Goal: Task Accomplishment & Management: Use online tool/utility

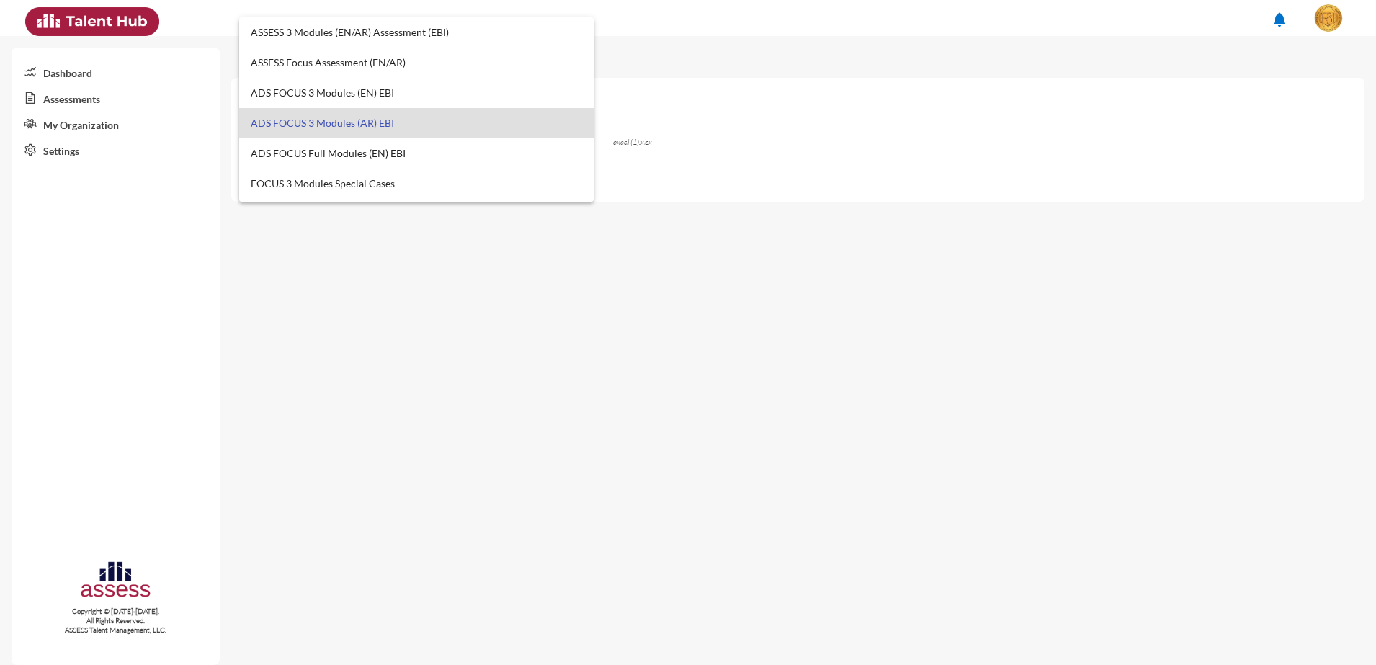
scroll to position [14, 0]
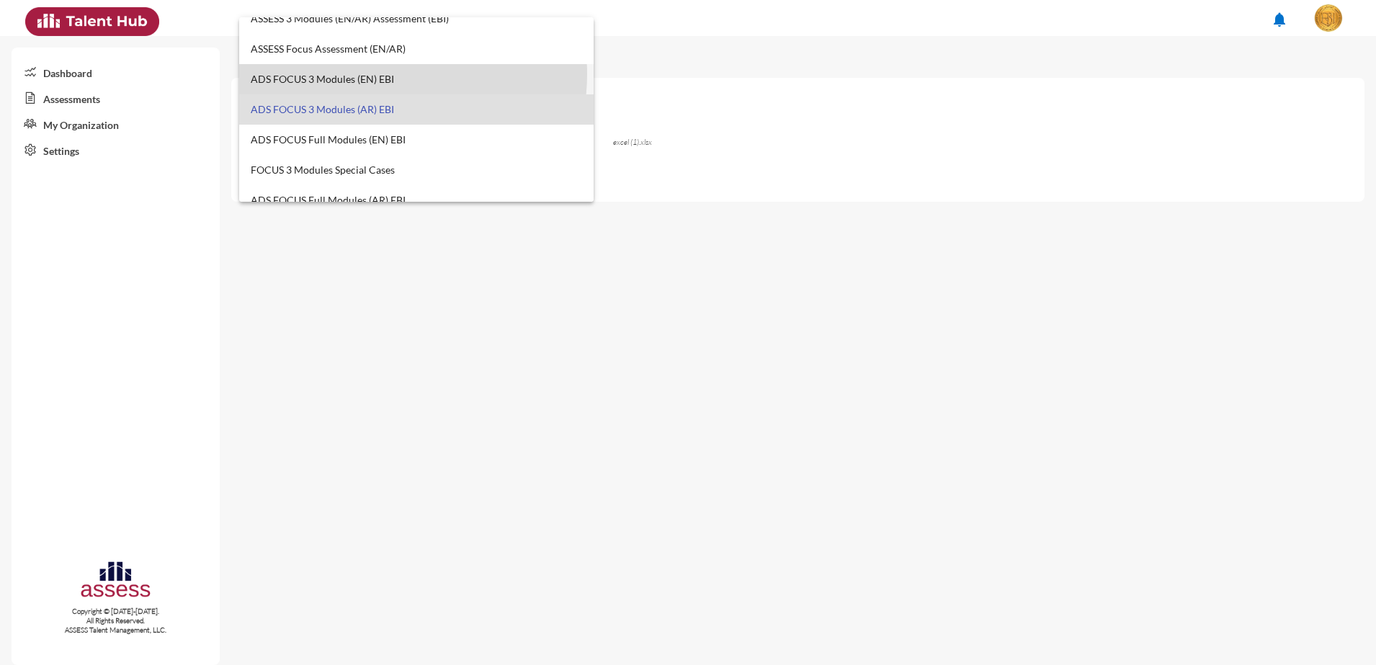
click at [375, 74] on span "ADS FOCUS 3 Modules (EN) EBI" at bounding box center [417, 79] width 332 height 30
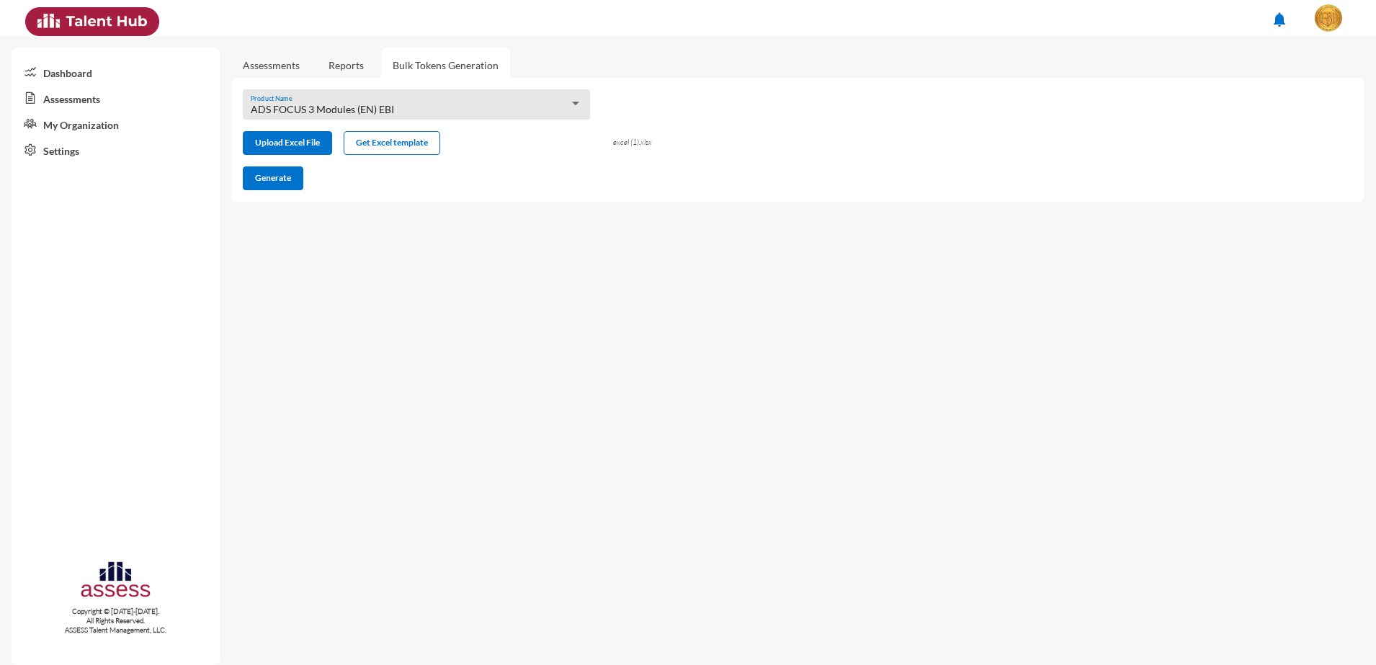
click at [356, 73] on link "Reports" at bounding box center [346, 65] width 58 height 35
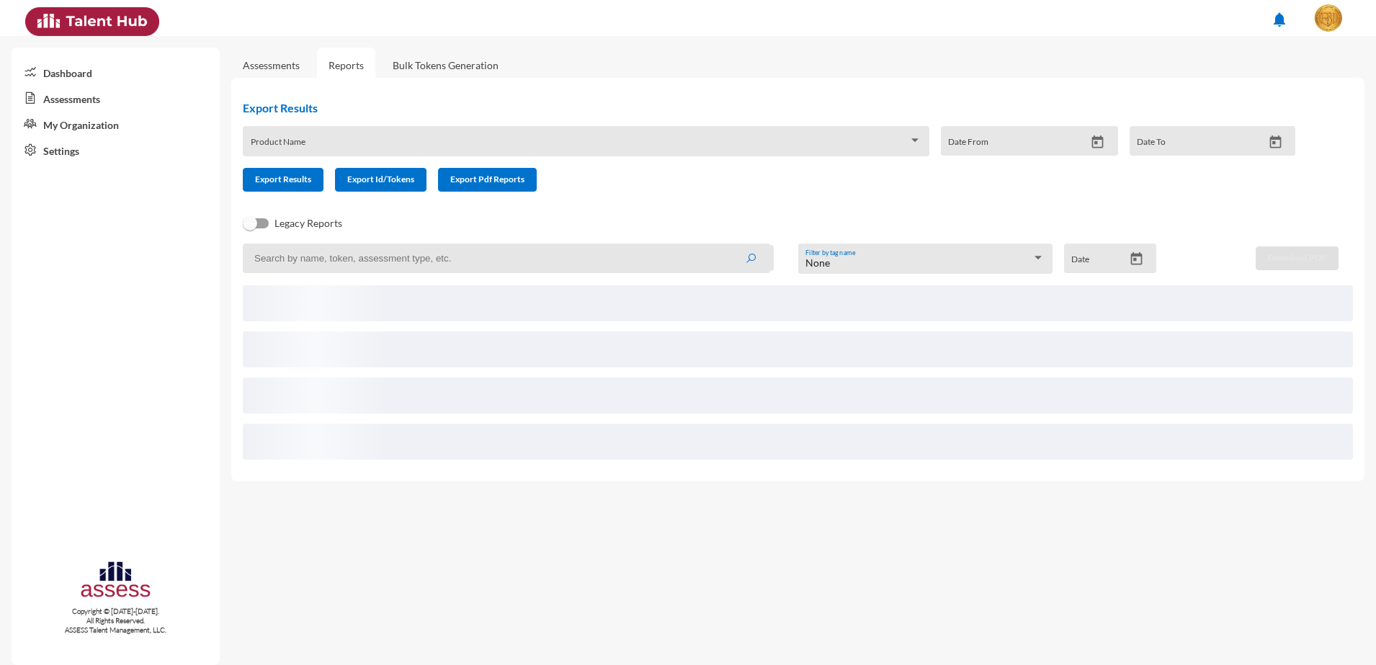
click at [417, 139] on div "Product Name" at bounding box center [586, 145] width 671 height 22
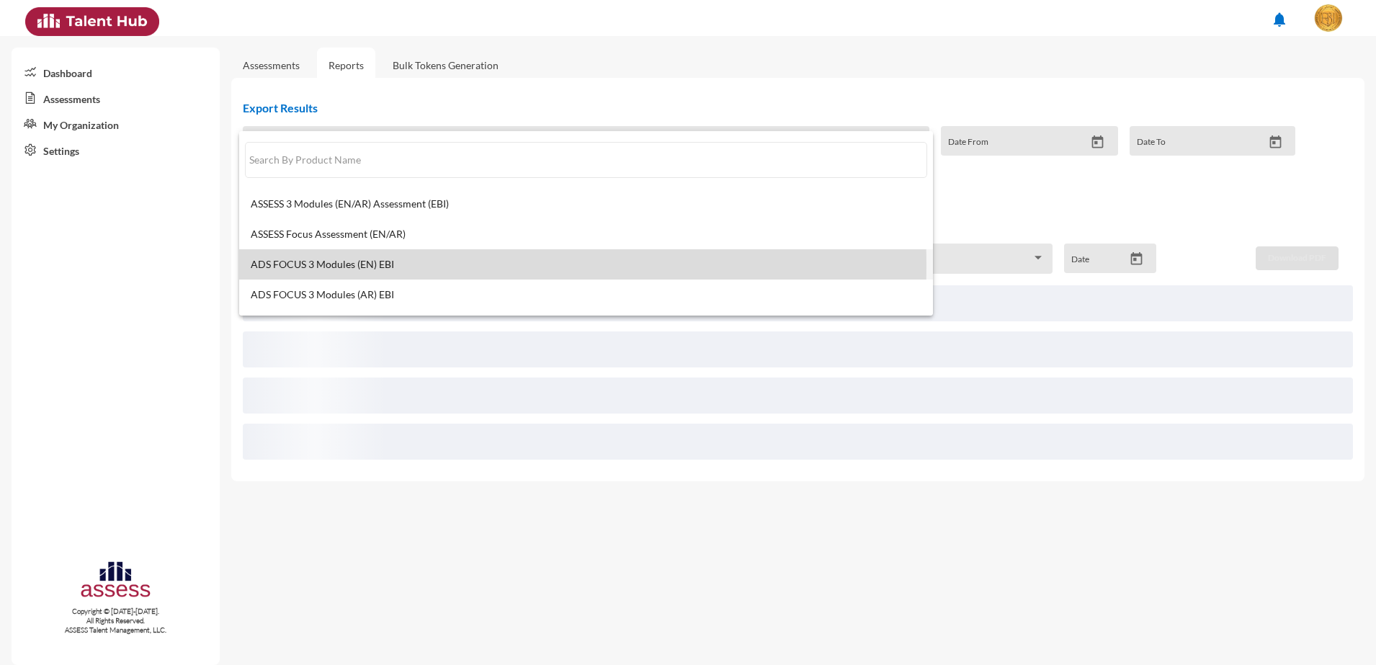
click at [395, 265] on span "ADS FOCUS 3 Modules (EN) EBI" at bounding box center [586, 265] width 671 height 12
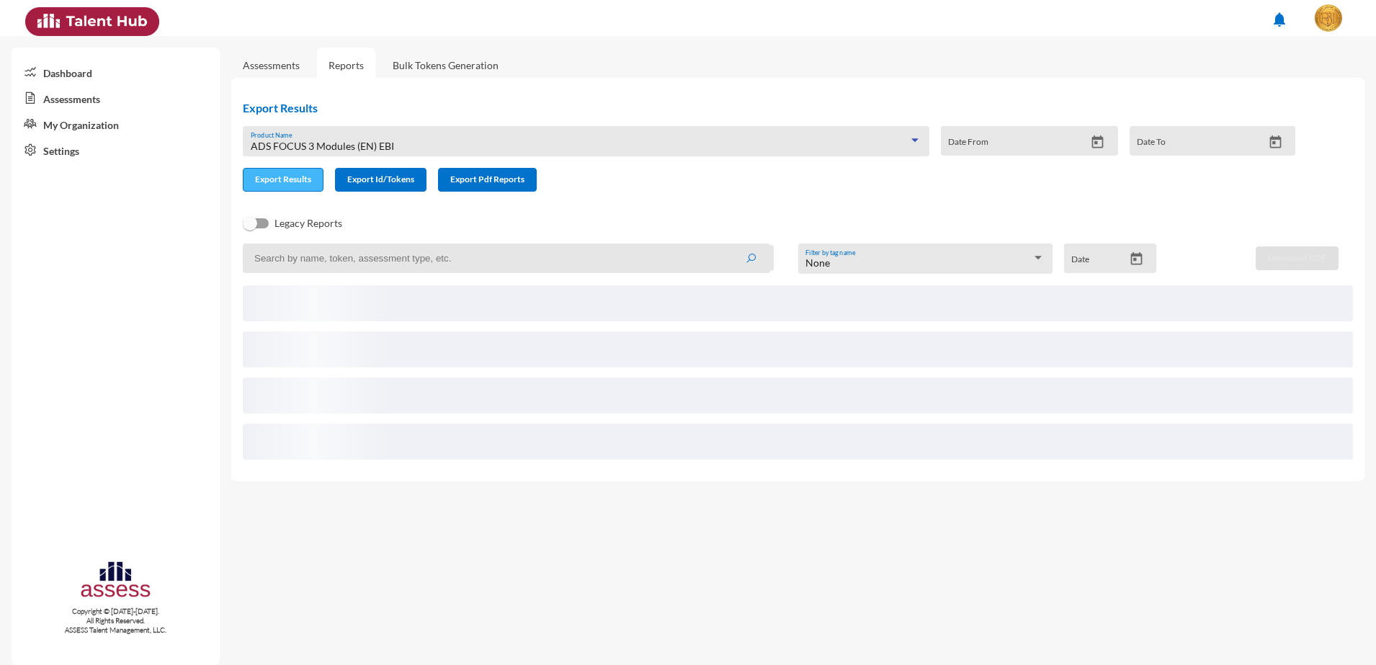
click at [316, 182] on button "Export Results" at bounding box center [283, 180] width 81 height 24
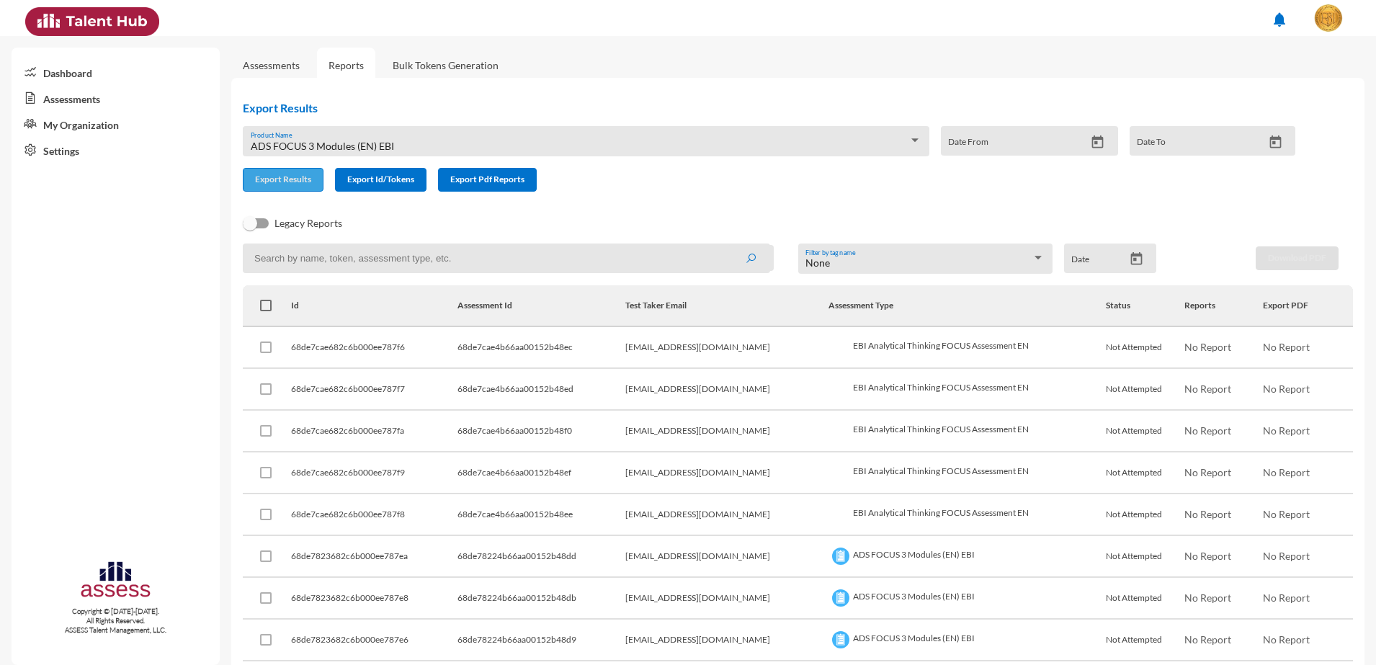
click at [284, 174] on span "Export Results" at bounding box center [283, 179] width 56 height 11
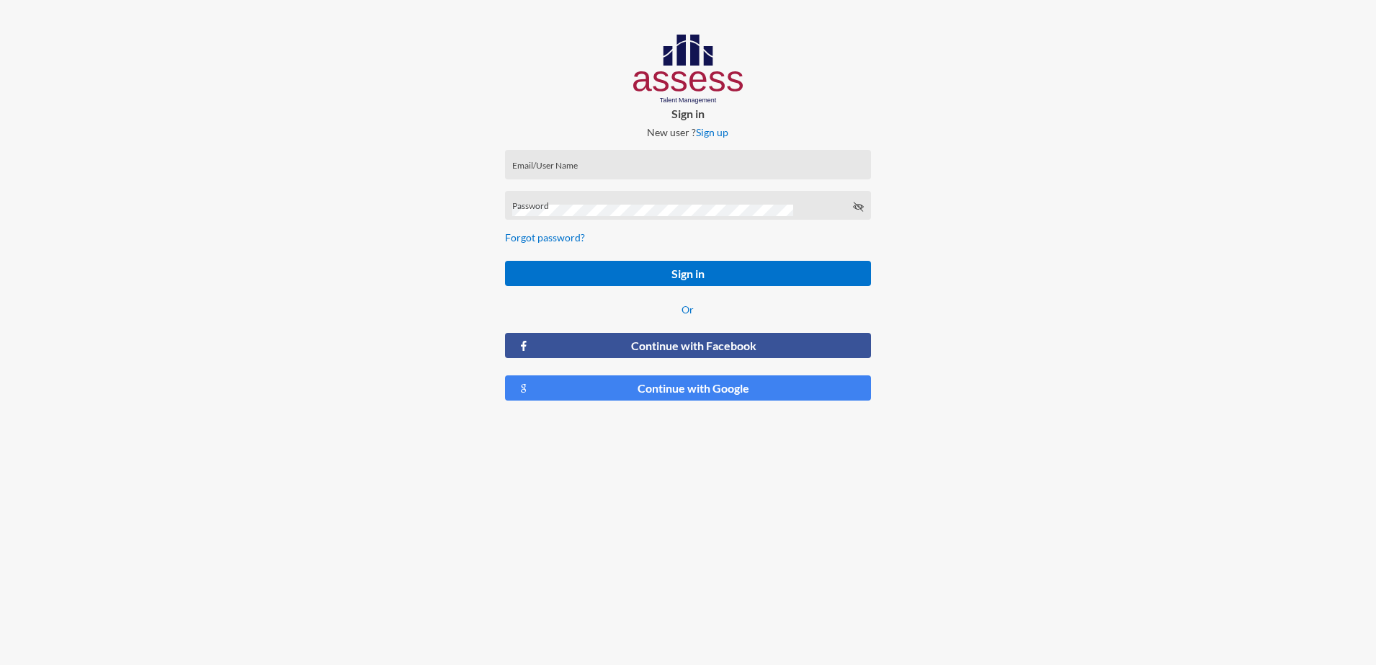
click at [597, 172] on input "Email/User Name" at bounding box center [688, 170] width 352 height 12
type input "[EMAIL_ADDRESS][DOMAIN_NAME]"
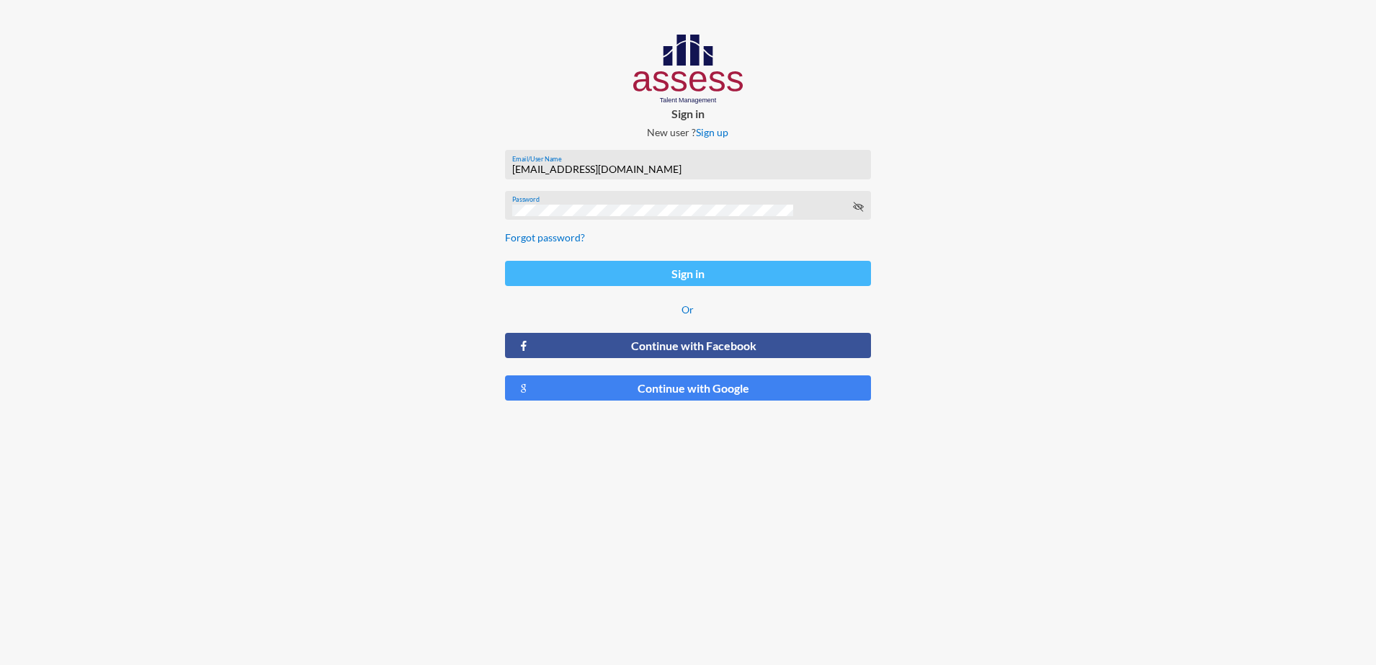
click at [717, 272] on button "Sign in" at bounding box center [688, 273] width 367 height 25
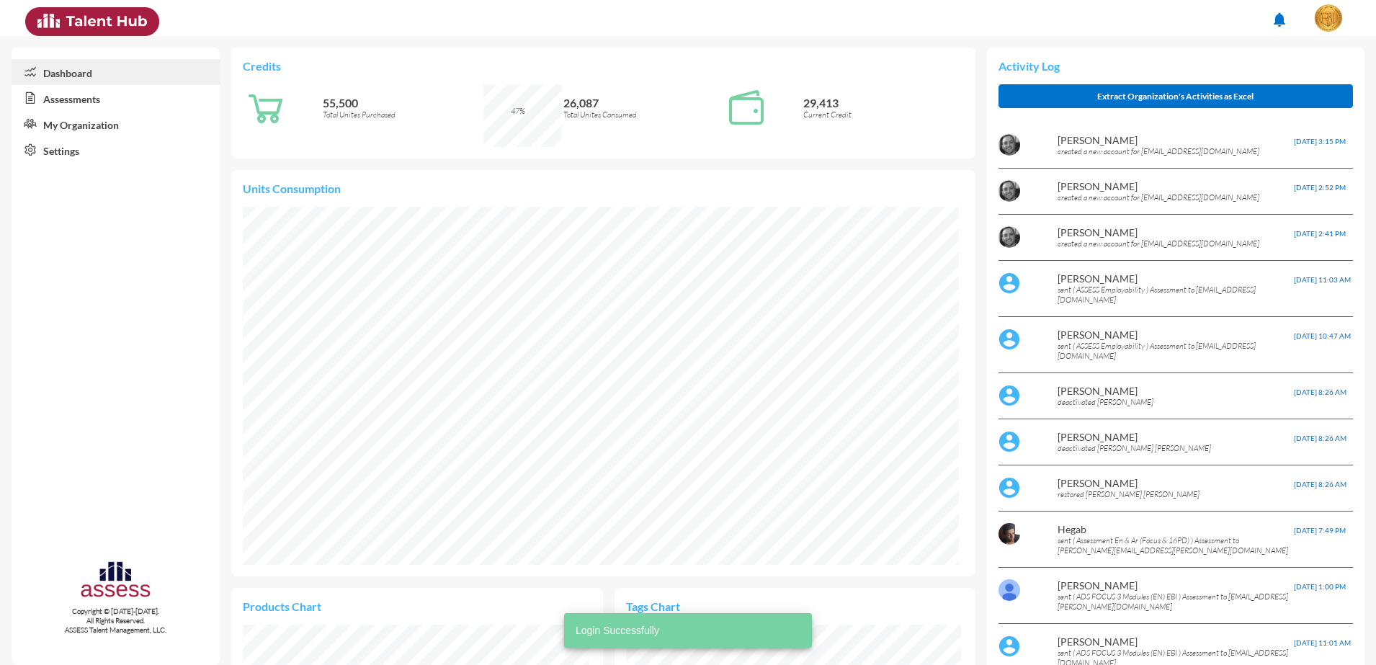
scroll to position [358, 716]
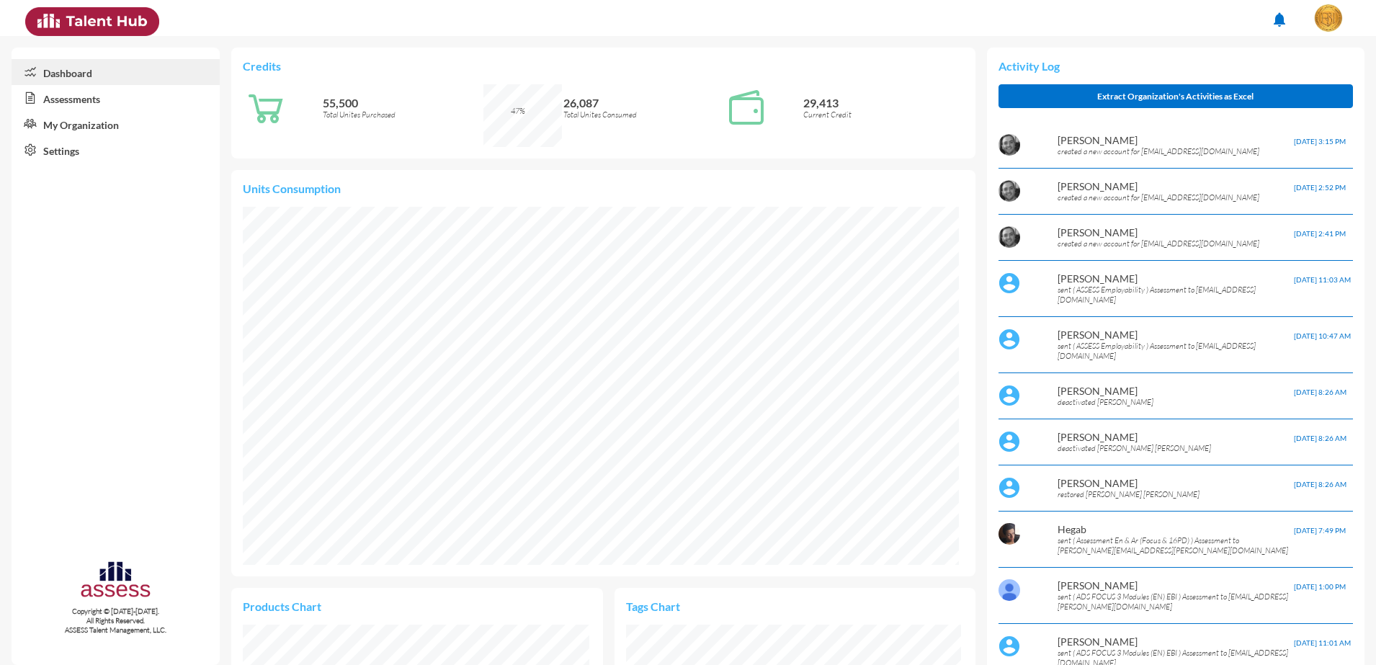
click at [102, 106] on link "Assessments" at bounding box center [116, 98] width 208 height 26
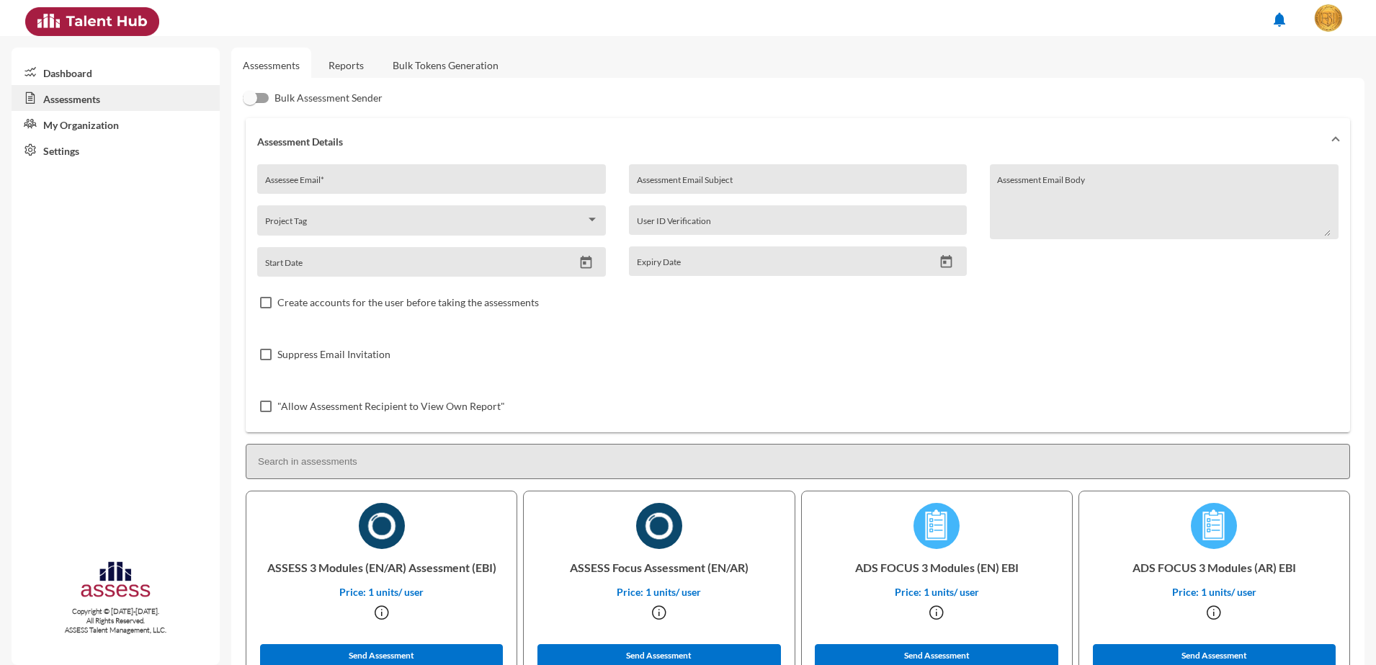
click at [344, 61] on link "Reports" at bounding box center [346, 65] width 58 height 35
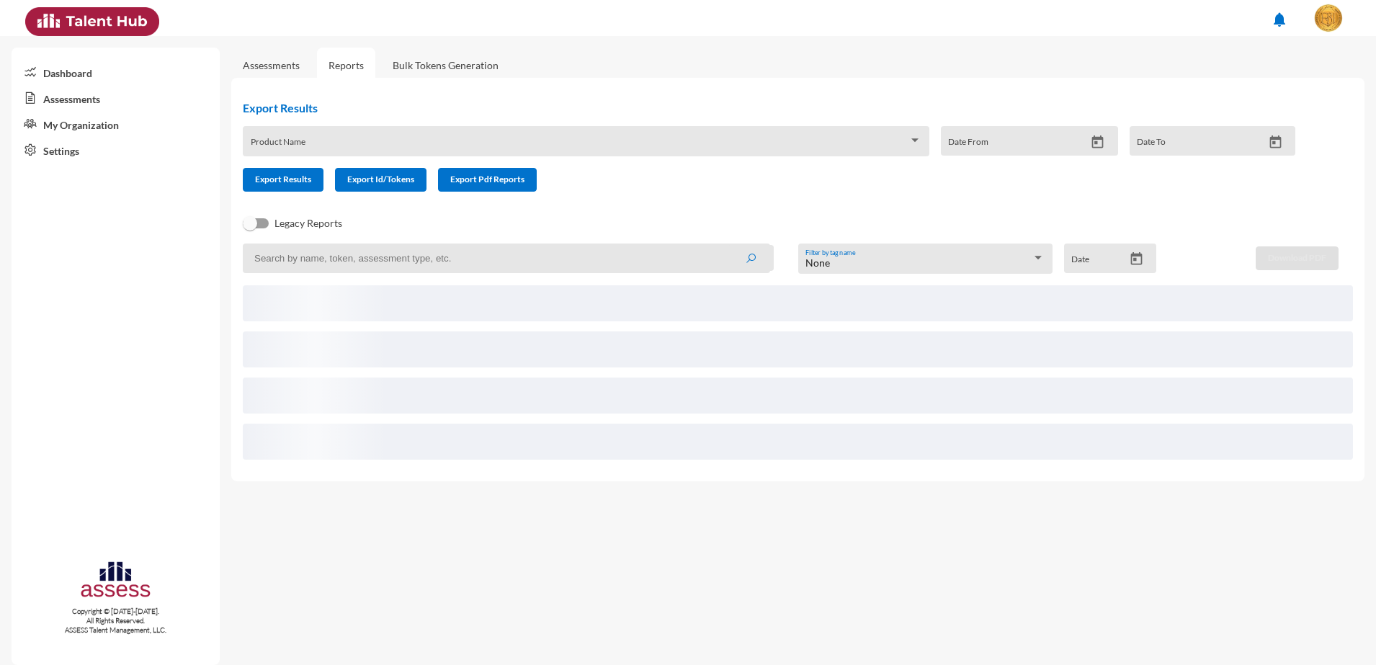
click at [404, 145] on span at bounding box center [580, 146] width 658 height 12
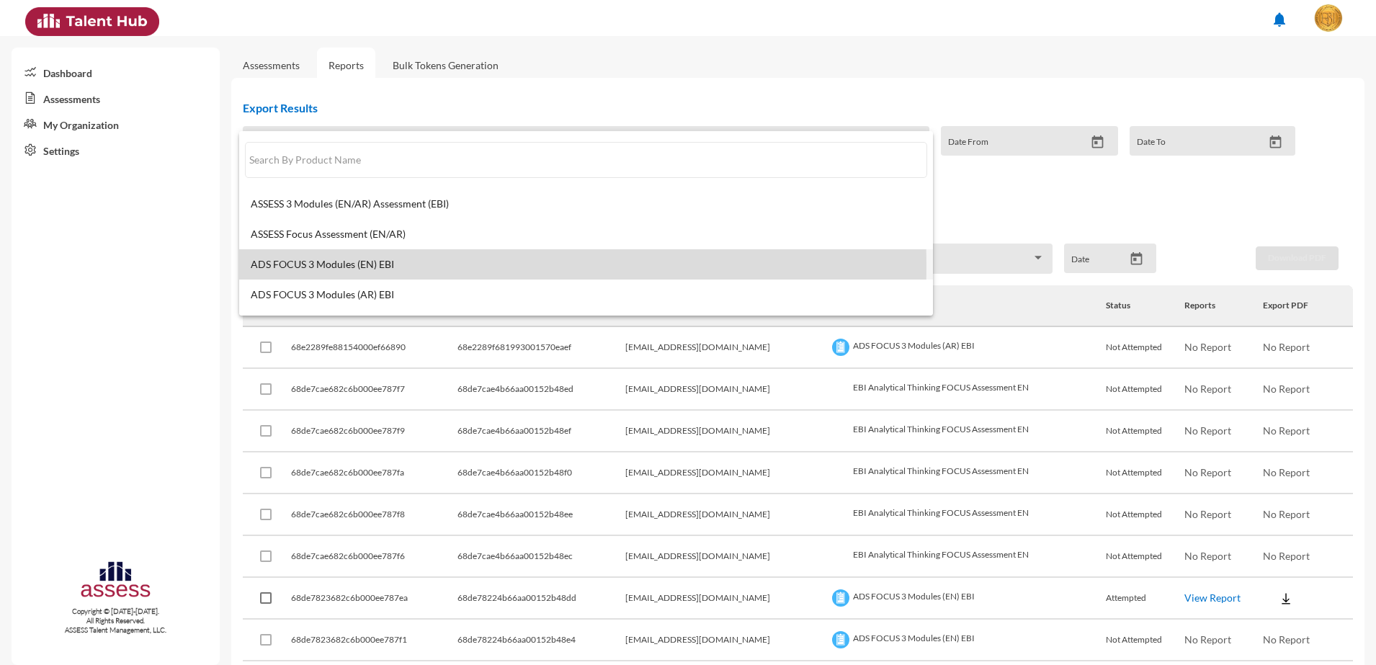
click at [415, 266] on span "ADS FOCUS 3 Modules (EN) EBI" at bounding box center [586, 265] width 671 height 12
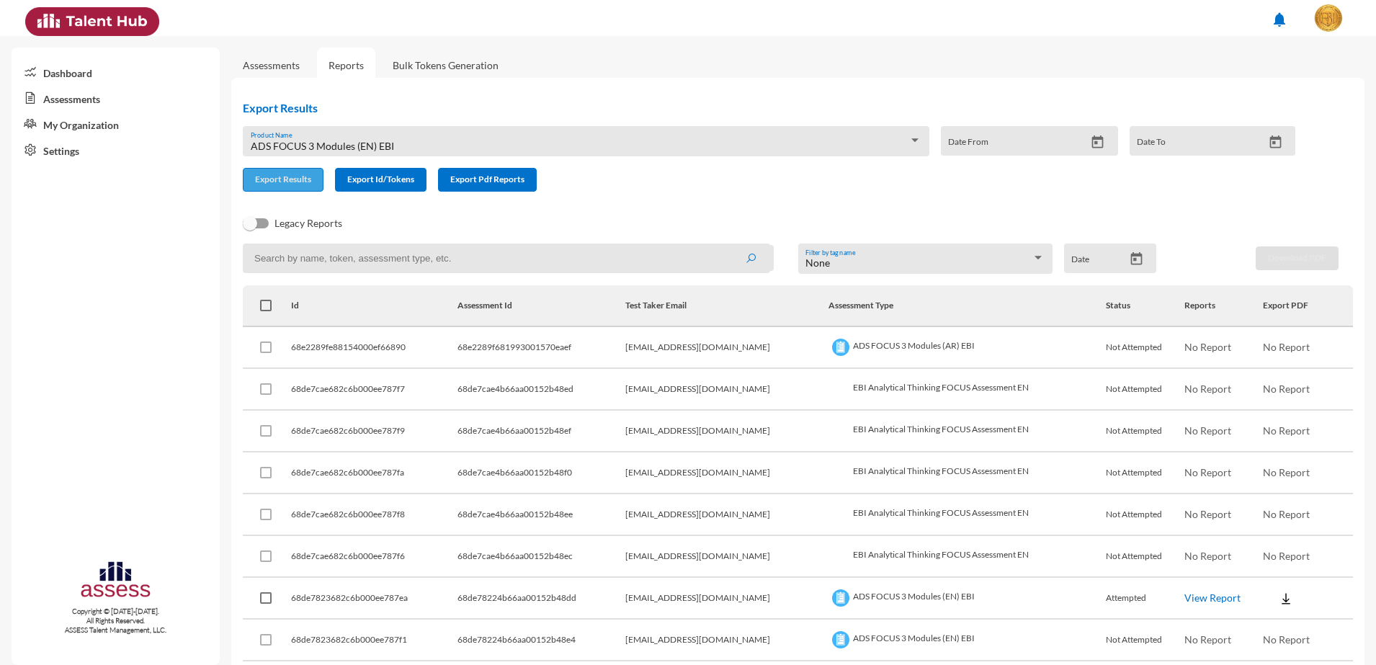
click at [305, 189] on button "Export Results" at bounding box center [283, 180] width 81 height 24
click at [249, 168] on button "Export Results" at bounding box center [283, 180] width 81 height 24
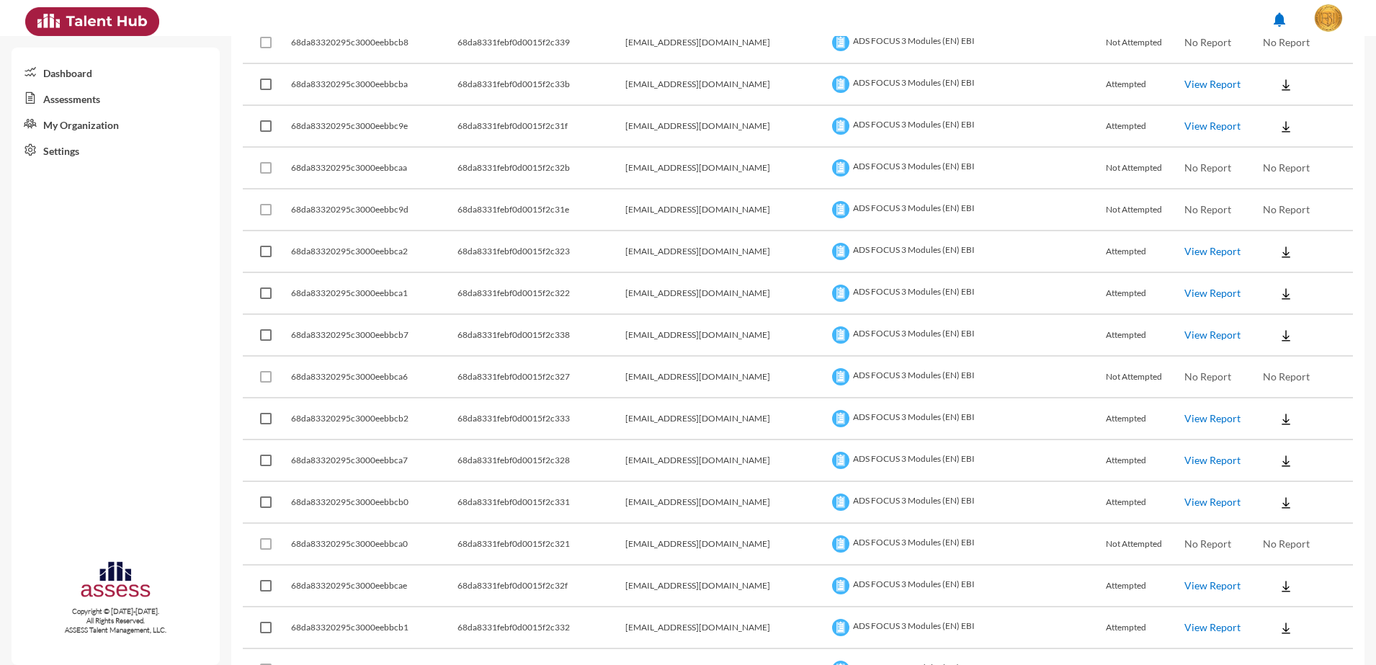
scroll to position [1531, 0]
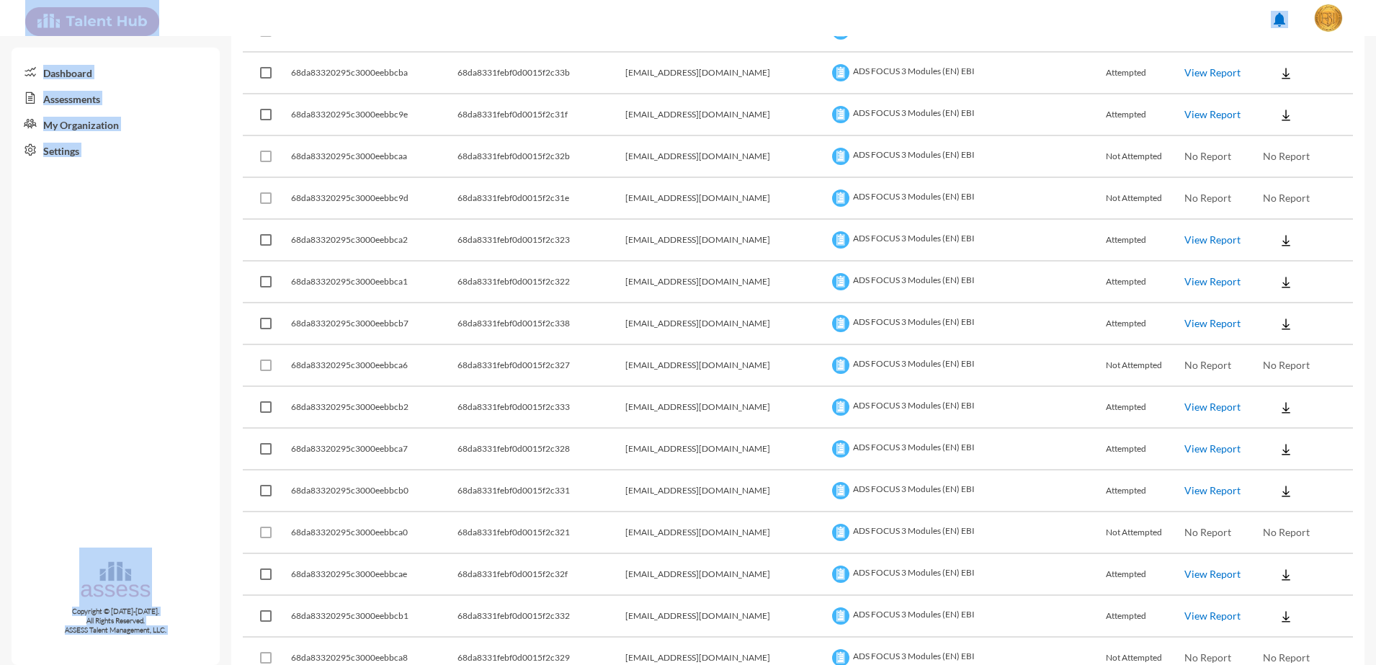
drag, startPoint x: 1367, startPoint y: 259, endPoint x: 1377, endPoint y: 97, distance: 163.1
click at [1375, 36] on html "notifications Dashboard Assessments My Organization Settings Copyright © [DATE]…" at bounding box center [688, 18] width 1376 height 36
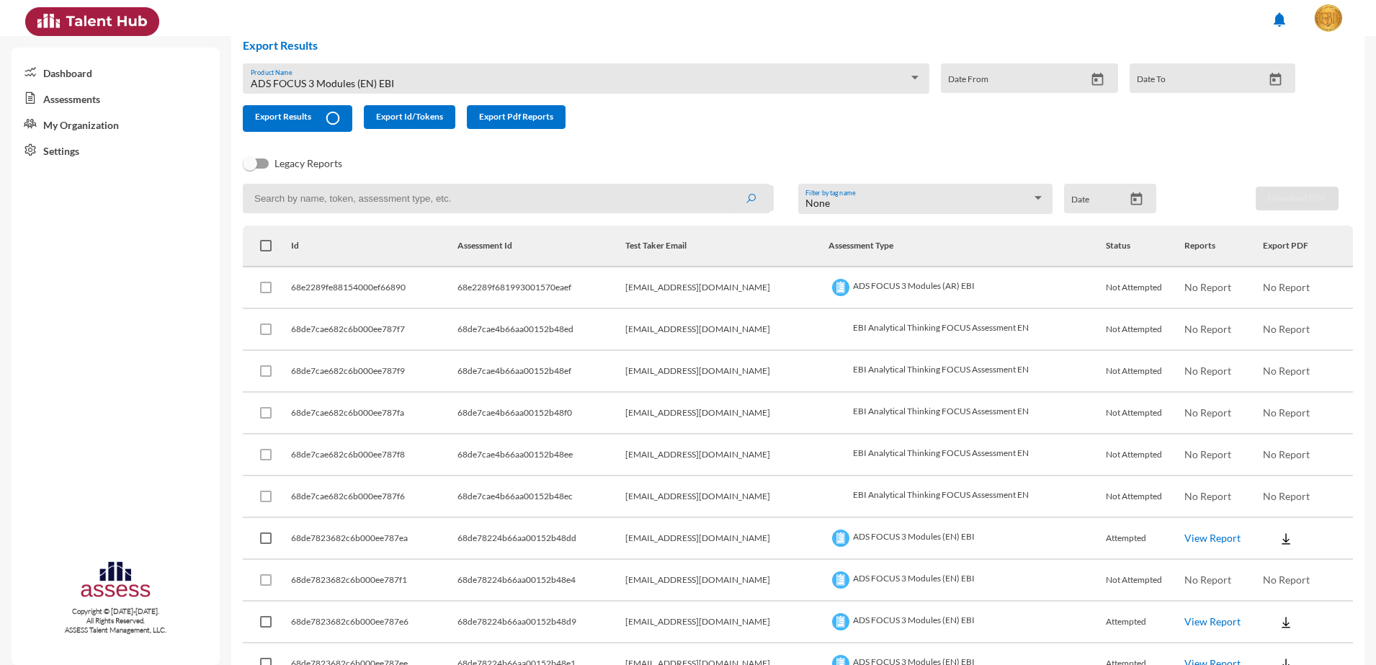
scroll to position [0, 0]
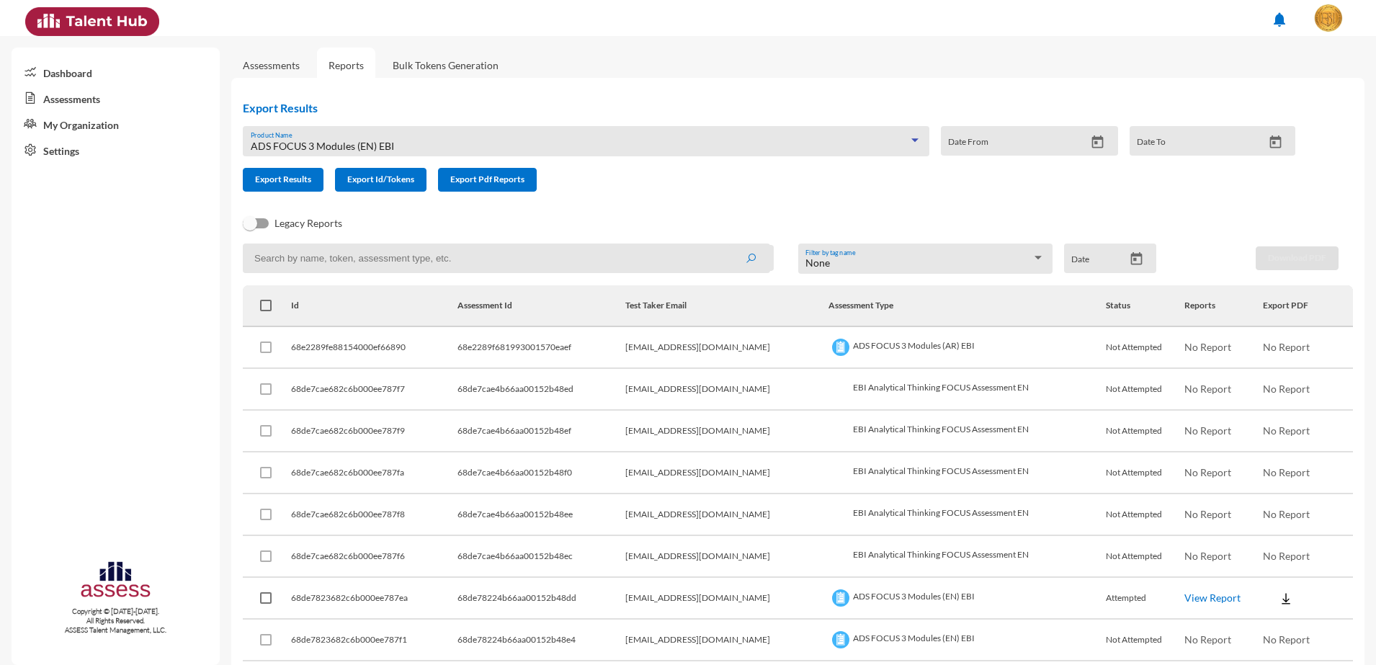
click at [465, 144] on div "ADS FOCUS 3 Modules (EN) EBI" at bounding box center [580, 146] width 658 height 12
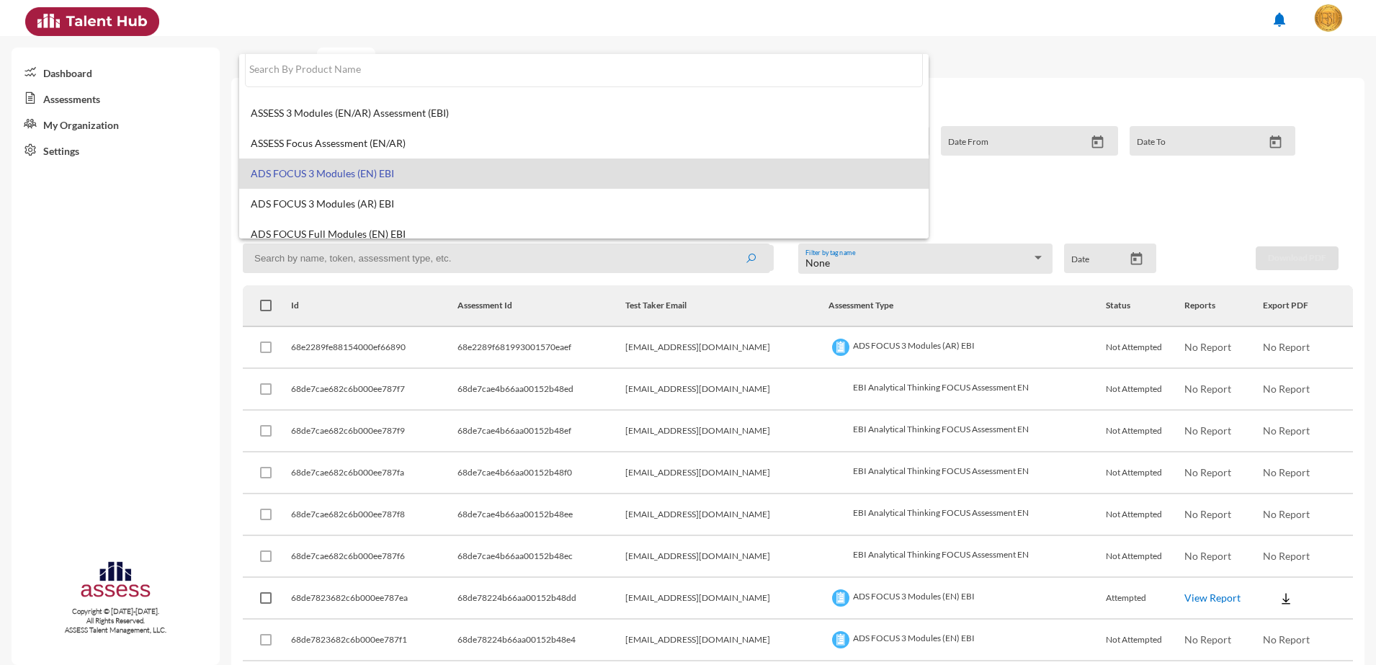
scroll to position [11, 0]
